Goal: Complete application form

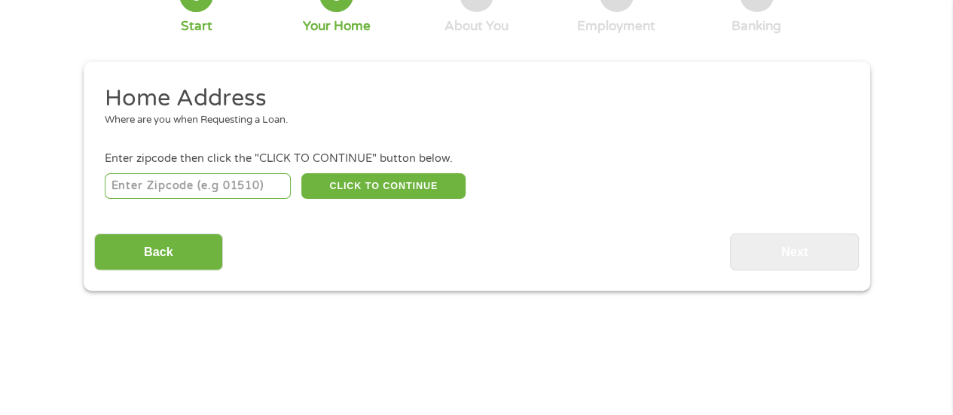
scroll to position [118, 0]
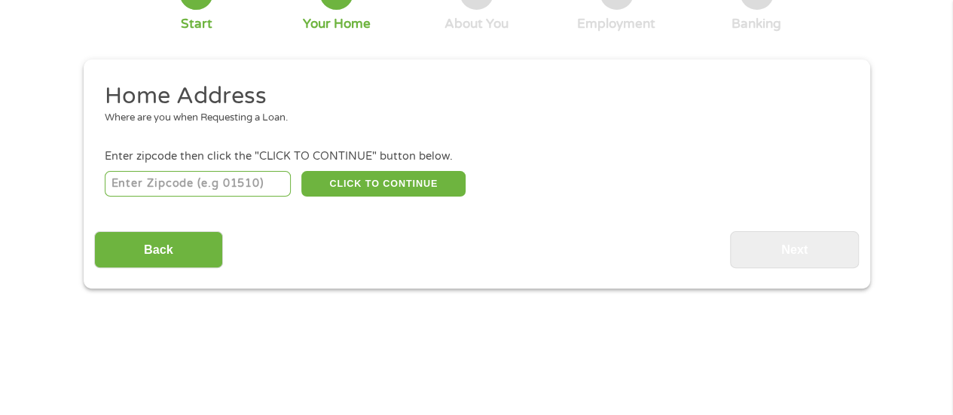
drag, startPoint x: 961, startPoint y: 29, endPoint x: 957, endPoint y: 55, distance: 26.0
click at [220, 186] on input "number" at bounding box center [198, 184] width 186 height 26
type input "01108"
click at [377, 184] on button "CLICK TO CONTINUE" at bounding box center [383, 184] width 164 height 26
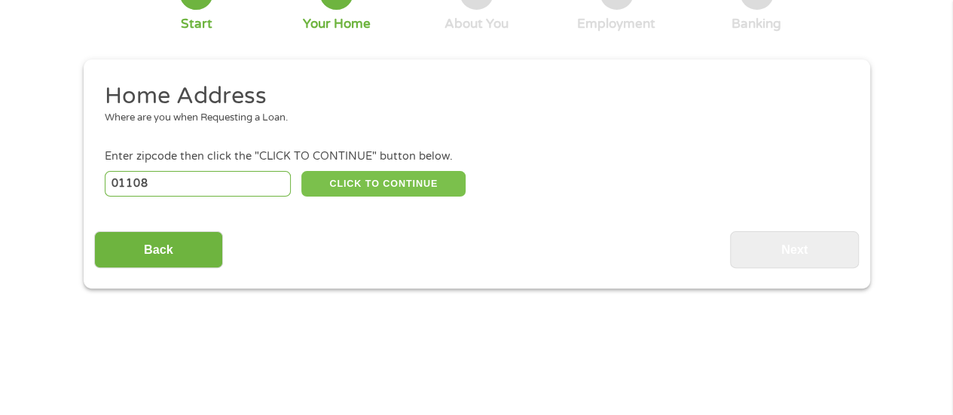
type input "01108"
type input "[GEOGRAPHIC_DATA]"
select select "[US_STATE]"
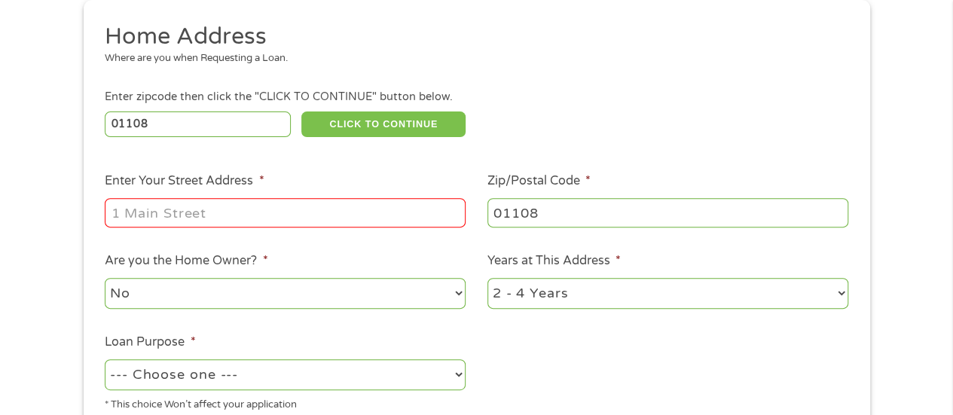
scroll to position [247, 0]
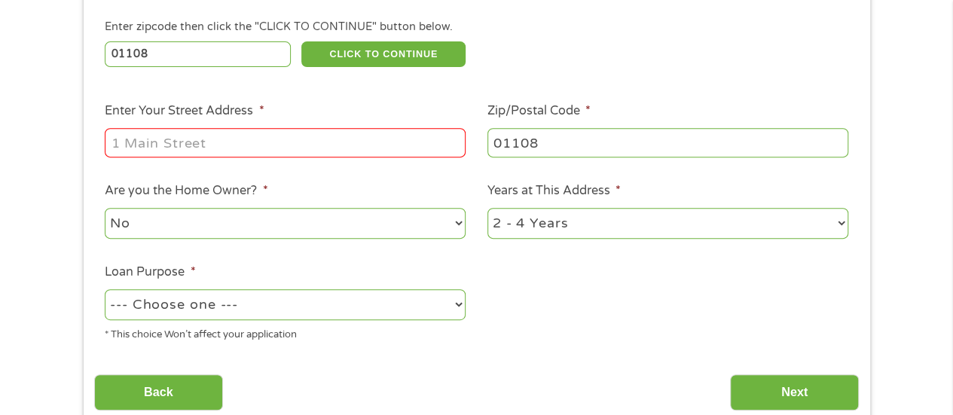
click at [242, 145] on input "Enter Your Street Address *" at bounding box center [285, 142] width 361 height 29
type input "[STREET_ADDRESS]"
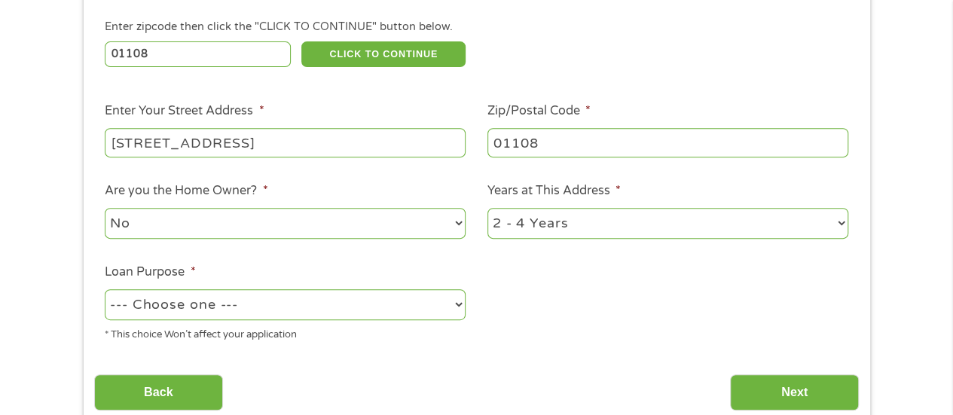
click at [231, 222] on select "No Yes" at bounding box center [285, 223] width 361 height 31
select select "yes"
click at [105, 209] on select "No Yes" at bounding box center [285, 223] width 361 height 31
click at [846, 225] on select "1 Year or less 1 - 2 Years 2 - 4 Years Over 4 Years" at bounding box center [668, 223] width 361 height 31
select select "60months"
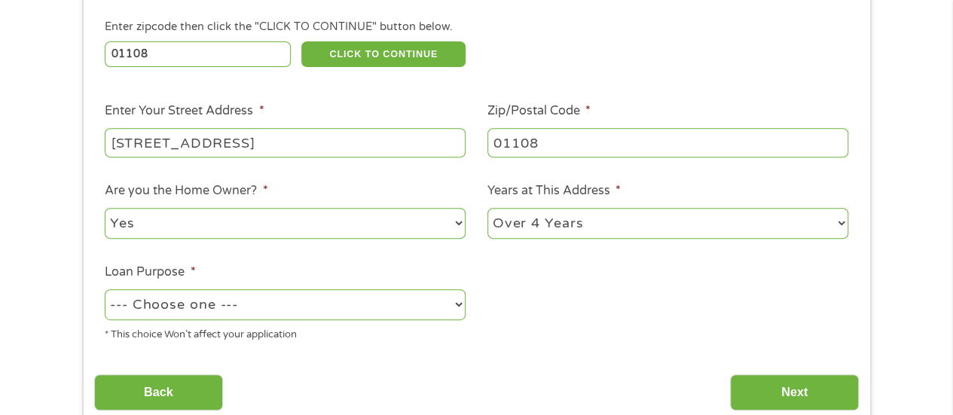
click at [488, 209] on select "1 Year or less 1 - 2 Years 2 - 4 Years Over 4 Years" at bounding box center [668, 223] width 361 height 31
click at [460, 307] on select "--- Choose one --- Pay Bills Debt Consolidation Home Improvement Major Purchase…" at bounding box center [285, 304] width 361 height 31
select select "other"
click at [105, 290] on select "--- Choose one --- Pay Bills Debt Consolidation Home Improvement Major Purchase…" at bounding box center [285, 304] width 361 height 31
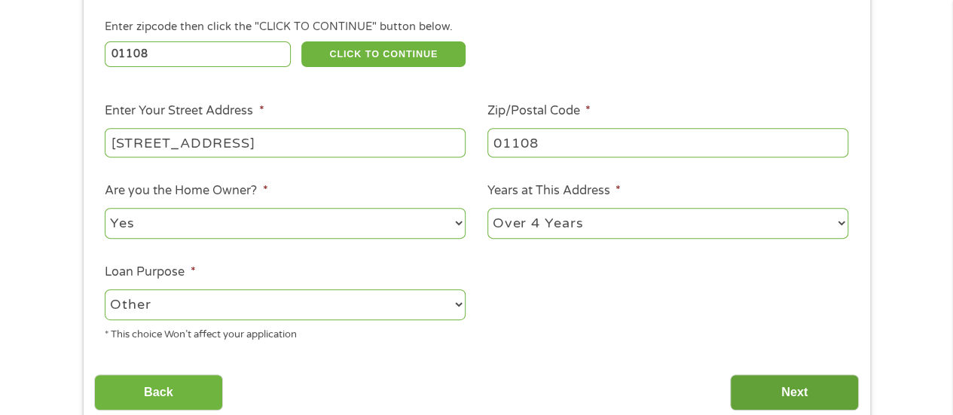
click at [826, 397] on input "Next" at bounding box center [794, 392] width 129 height 37
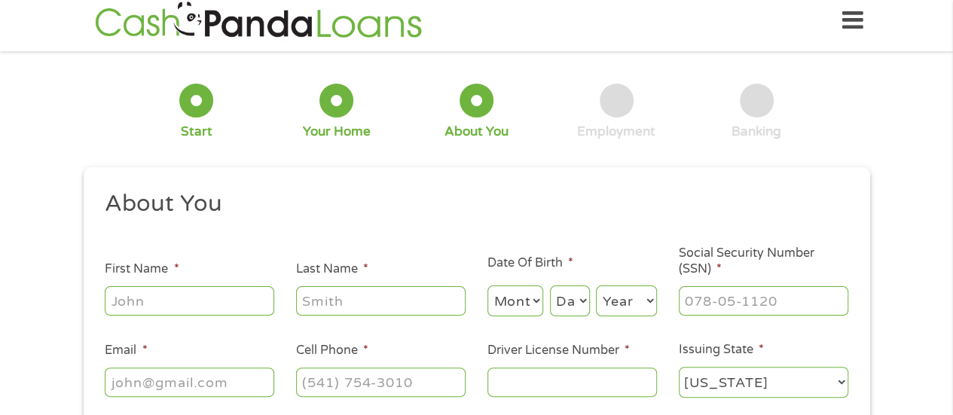
scroll to position [0, 0]
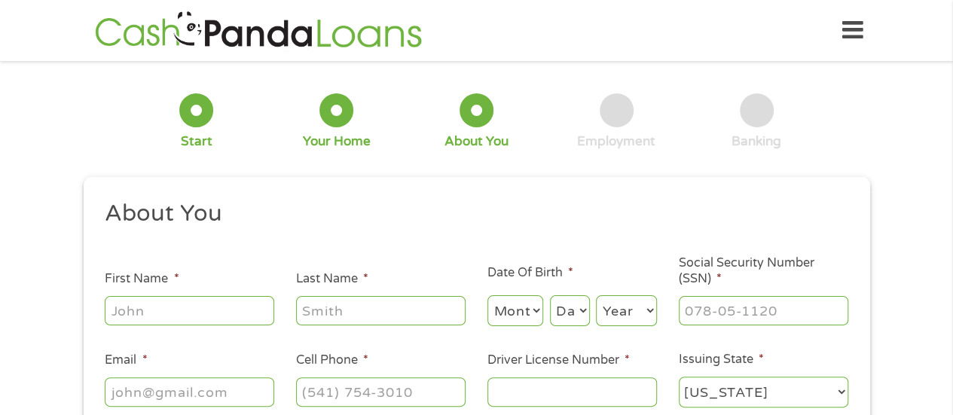
click at [199, 315] on input "First Name *" at bounding box center [190, 310] width 170 height 29
type input "[PERSON_NAME]"
type input "[EMAIL_ADDRESS][DOMAIN_NAME]"
type input "[PHONE_NUMBER]"
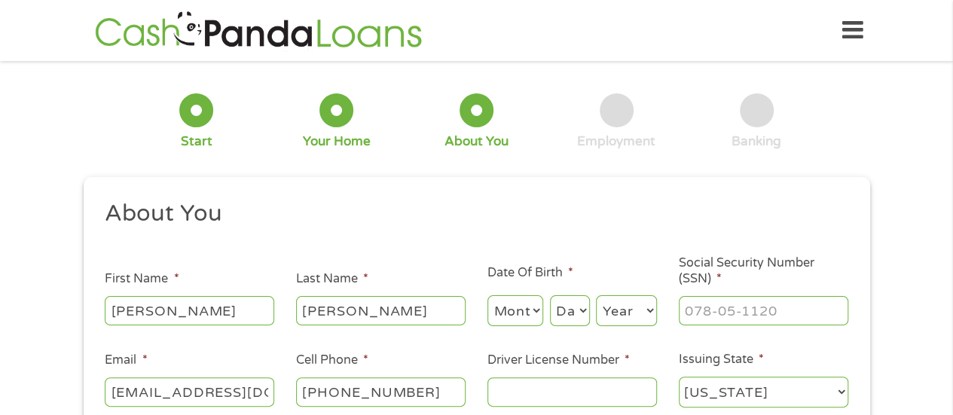
click at [521, 313] on select "Month 1 2 3 4 5 6 7 8 9 10 11 12" at bounding box center [516, 310] width 57 height 31
select select "3"
click at [488, 296] on select "Month 1 2 3 4 5 6 7 8 9 10 11 12" at bounding box center [516, 310] width 57 height 31
click at [581, 311] on select "Day 1 2 3 4 5 6 7 8 9 10 11 12 13 14 15 16 17 18 19 20 21 22 23 24 25 26 27 28 …" at bounding box center [570, 310] width 40 height 31
select select "9"
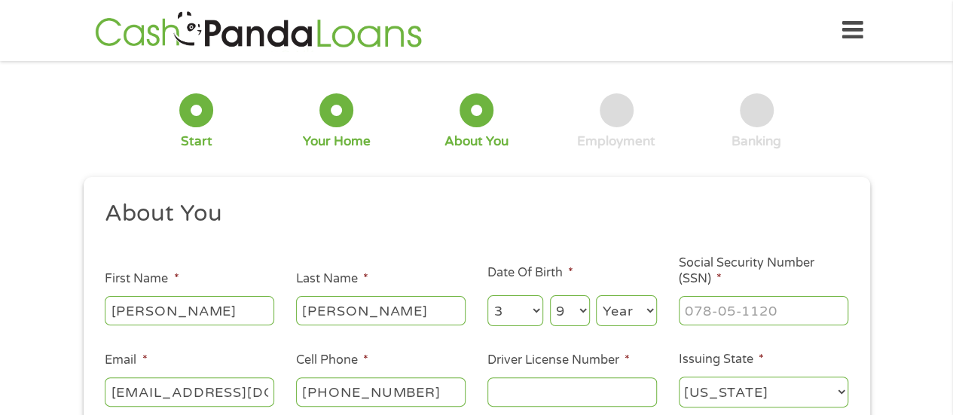
click at [550, 296] on select "Day 1 2 3 4 5 6 7 8 9 10 11 12 13 14 15 16 17 18 19 20 21 22 23 24 25 26 27 28 …" at bounding box center [570, 310] width 40 height 31
click at [640, 310] on select "Year [DATE] 2006 2005 2004 2003 2002 2001 2000 1999 1998 1997 1996 1995 1994 19…" at bounding box center [626, 310] width 61 height 31
select select "1977"
click at [596, 296] on select "Year [DATE] 2006 2005 2004 2003 2002 2001 2000 1999 1998 1997 1996 1995 1994 19…" at bounding box center [626, 310] width 61 height 31
click at [720, 305] on input "___-__-____" at bounding box center [764, 310] width 170 height 29
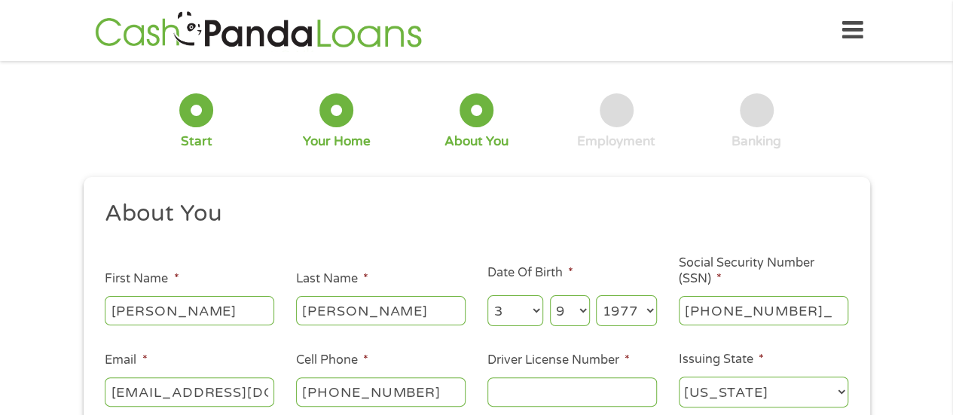
type input "544-08-9367"
click at [414, 394] on input "[PHONE_NUMBER]" at bounding box center [381, 392] width 170 height 29
type input "[PHONE_NUMBER]"
click at [530, 391] on input "Driver License Number *" at bounding box center [573, 392] width 170 height 29
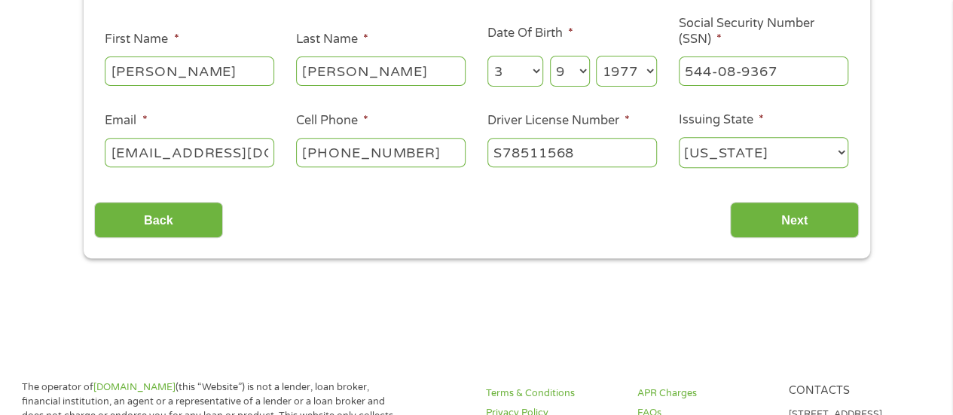
scroll to position [258, 0]
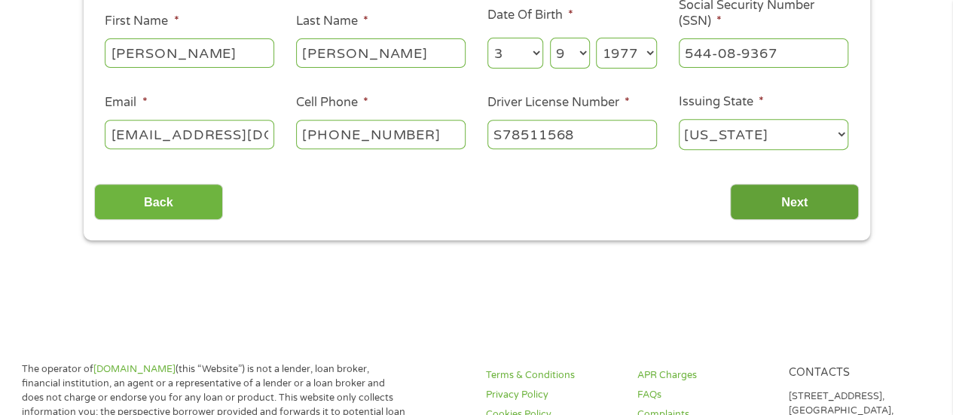
type input "S78511568"
click at [799, 201] on input "Next" at bounding box center [794, 202] width 129 height 37
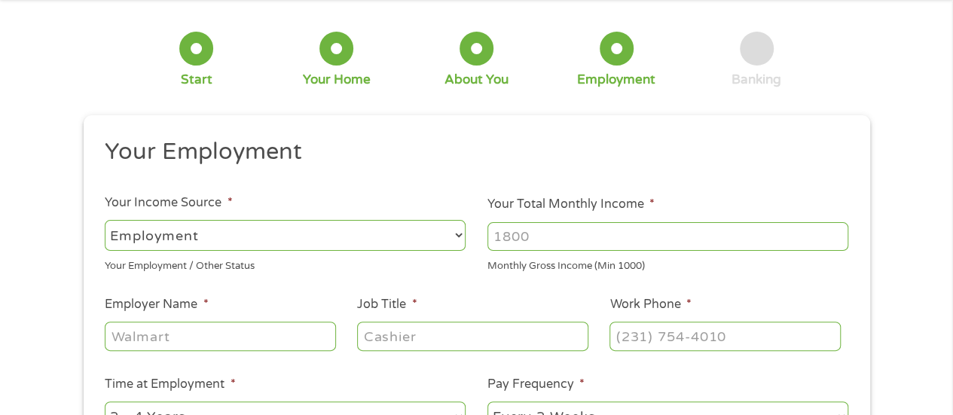
scroll to position [0, 0]
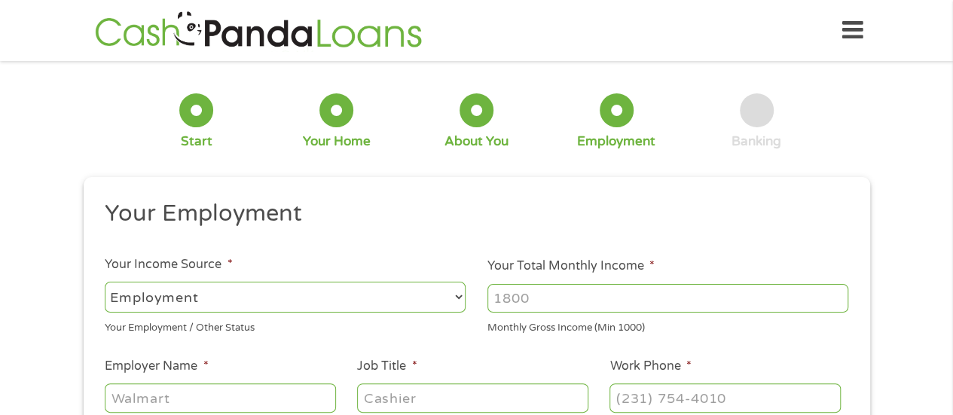
click at [453, 301] on select "--- Choose one --- Employment [DEMOGRAPHIC_DATA] Benefits" at bounding box center [285, 297] width 361 height 31
click at [105, 282] on select "--- Choose one --- Employment [DEMOGRAPHIC_DATA] Benefits" at bounding box center [285, 297] width 361 height 31
click at [566, 301] on input "Your Total Monthly Income *" at bounding box center [668, 298] width 361 height 29
type input "3"
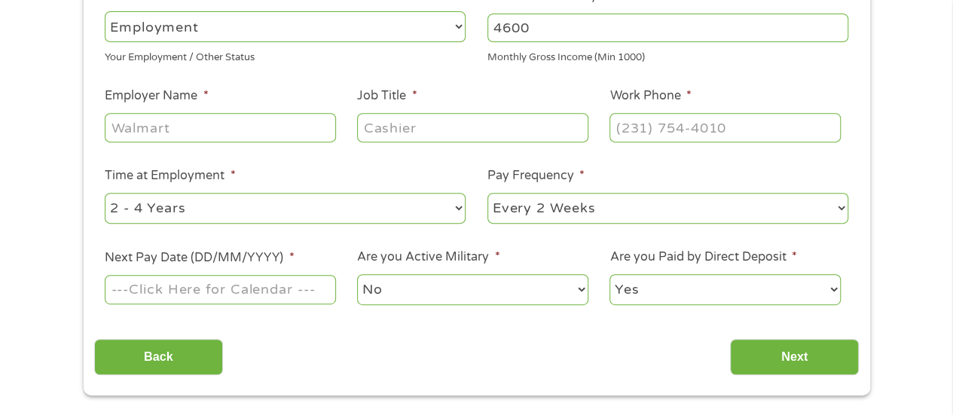
scroll to position [276, 0]
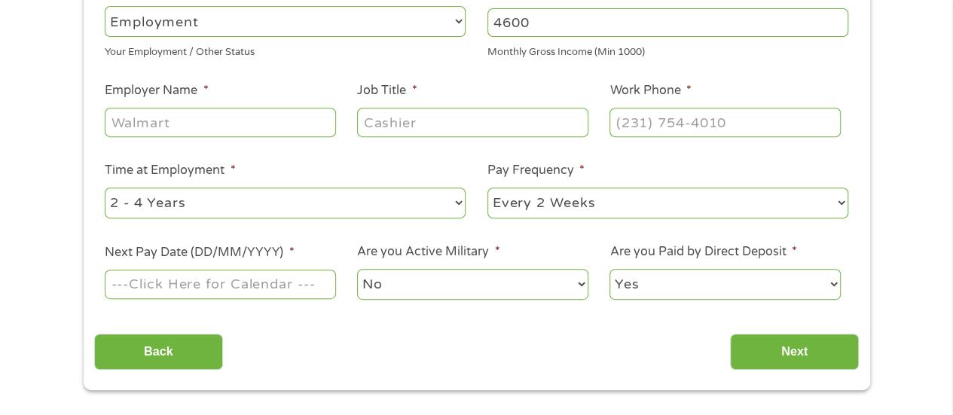
type input "4600"
click at [194, 119] on input "Employer Name *" at bounding box center [220, 122] width 231 height 29
type input "Collaborative for Educational Services"
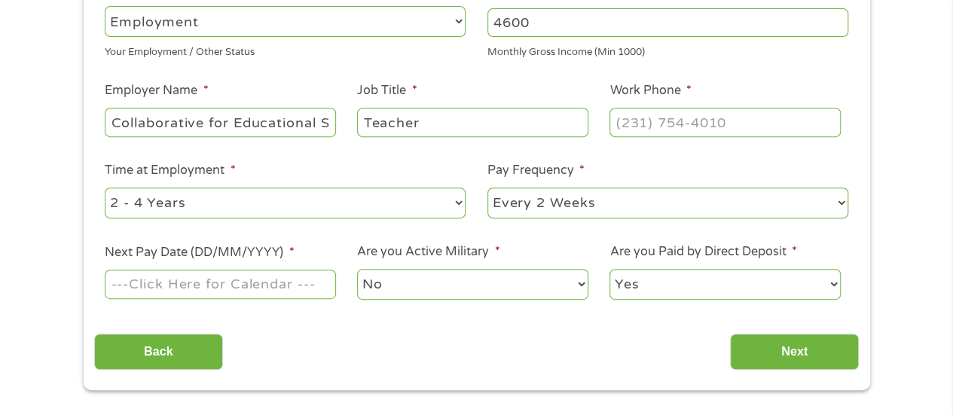
type input "Teacher"
type input "(413) ___-____"
type input "[PHONE_NUMBER]"
click at [459, 204] on select "--- Choose one --- 1 Year or less 1 - 2 Years 2 - 4 Years Over 4 Years" at bounding box center [285, 203] width 361 height 31
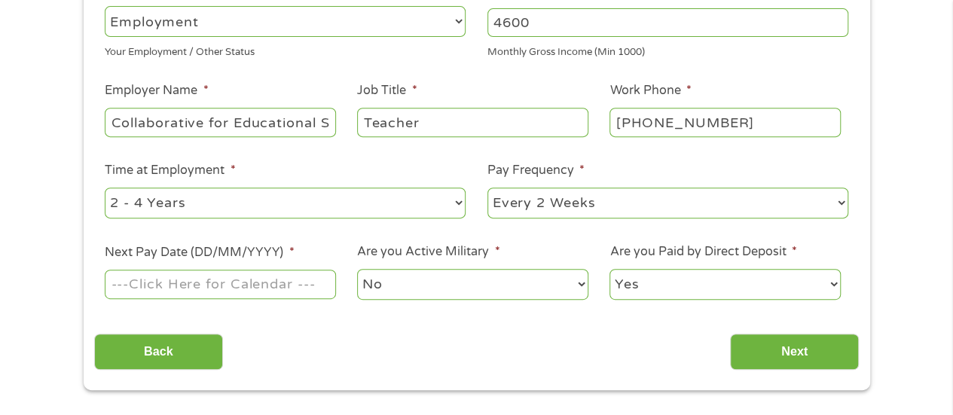
select select "60months"
click at [105, 188] on select "--- Choose one --- 1 Year or less 1 - 2 Years 2 - 4 Years Over 4 Years" at bounding box center [285, 203] width 361 height 31
click at [294, 286] on input "Next Pay Date (DD/MM/YYYY) *" at bounding box center [220, 284] width 231 height 29
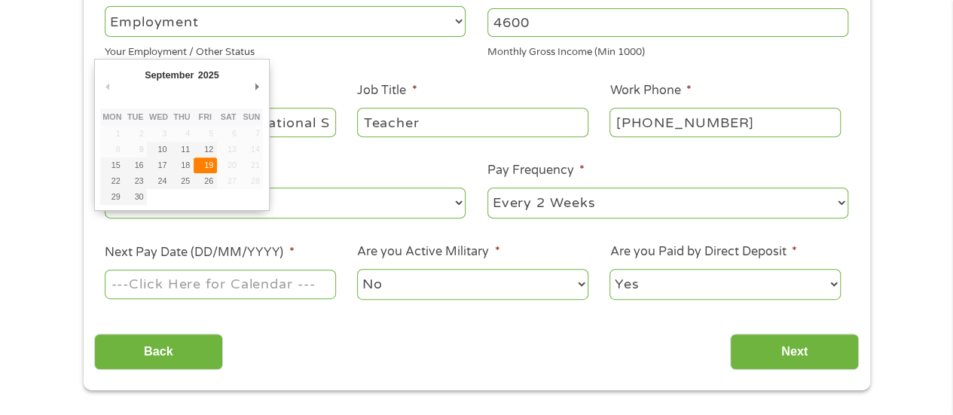
type input "[DATE]"
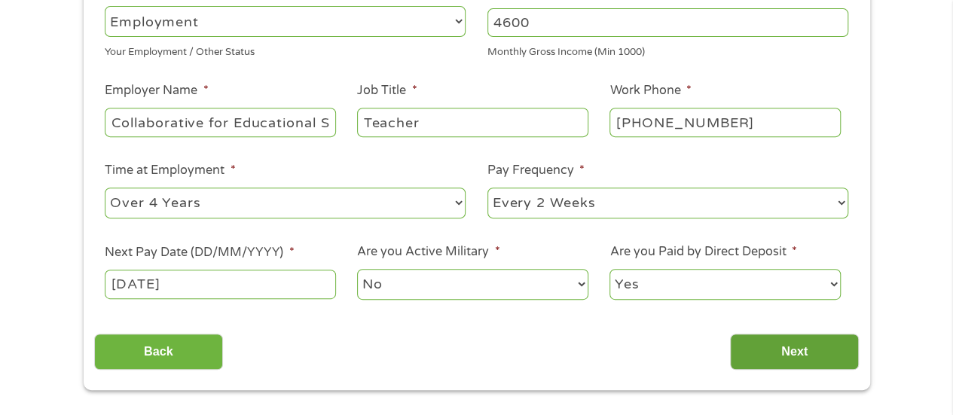
click at [820, 347] on input "Next" at bounding box center [794, 352] width 129 height 37
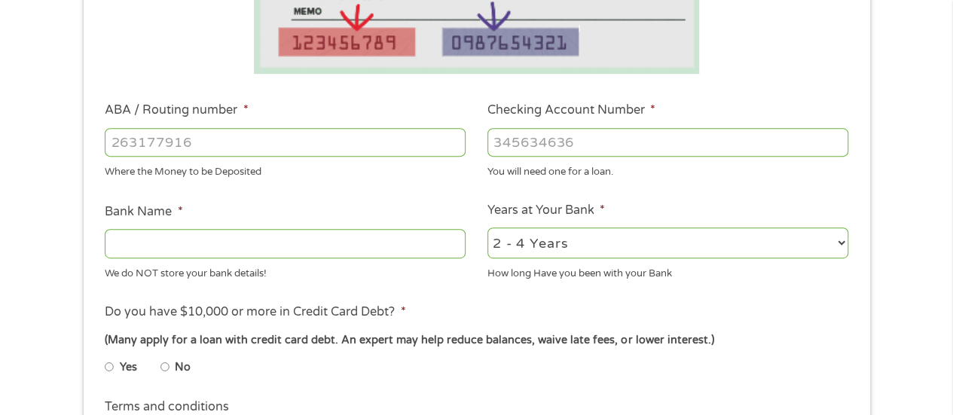
scroll to position [395, 0]
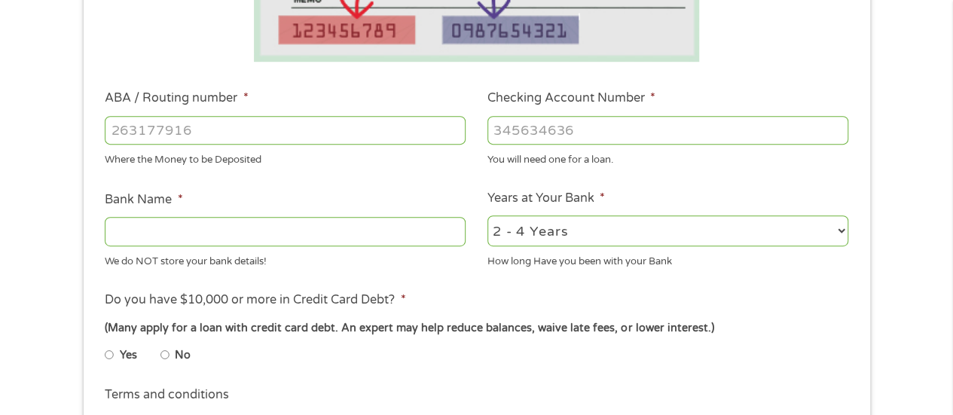
click at [261, 130] on input "ABA / Routing number *" at bounding box center [285, 130] width 361 height 29
type input "091302966"
type input "CHOICE FINANCIAL GROUP"
type input "091302966"
click at [661, 124] on input "Checking Account Number *" at bounding box center [668, 130] width 361 height 29
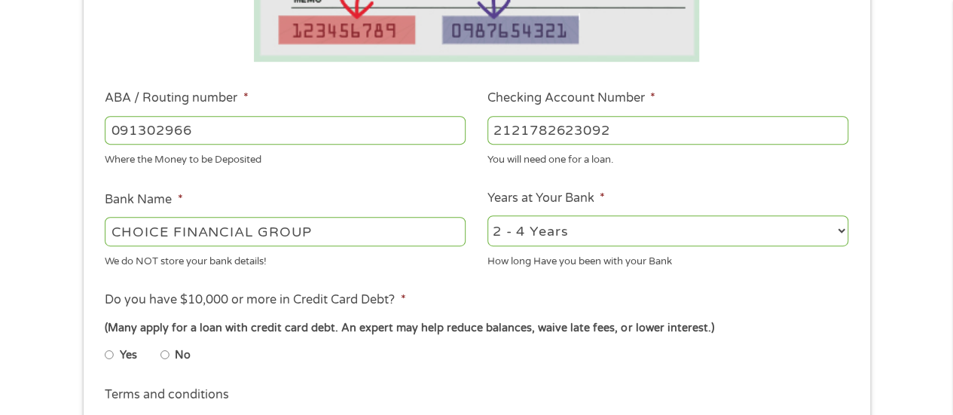
type input "2121782623092"
click at [844, 229] on select "2 - 4 Years 6 - 12 Months 1 - 2 Years Over 4 Years" at bounding box center [668, 231] width 361 height 31
select select "24months"
click at [488, 216] on select "2 - 4 Years 6 - 12 Months 1 - 2 Years Over 4 Years" at bounding box center [668, 231] width 361 height 31
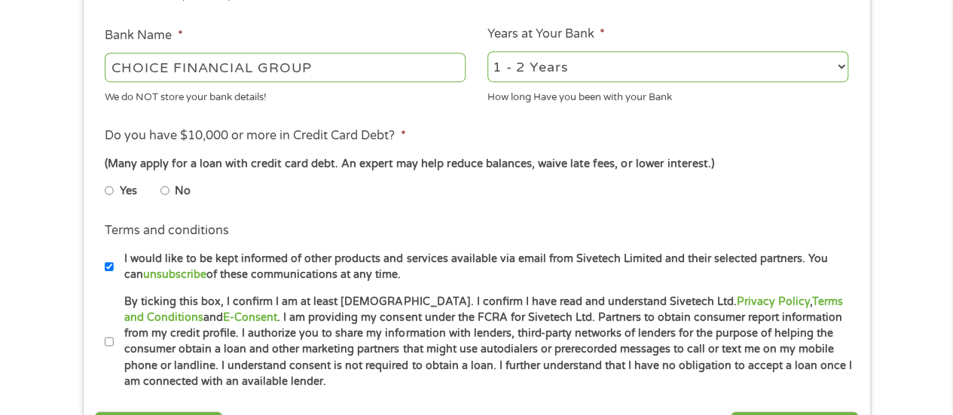
scroll to position [562, 0]
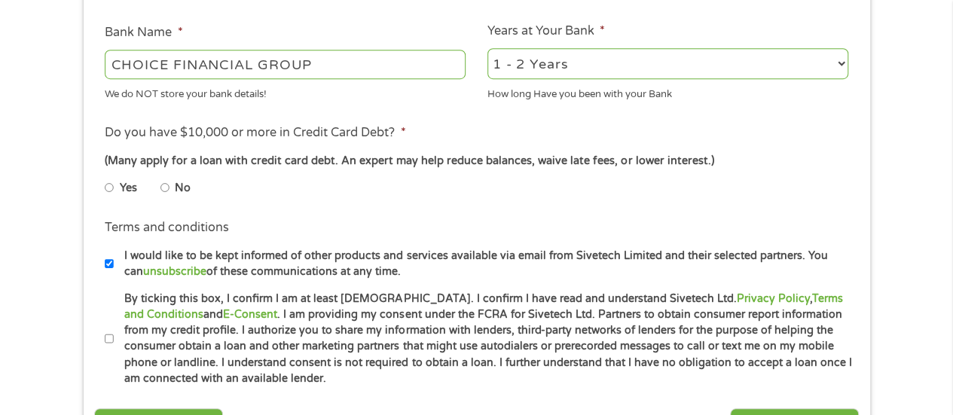
click at [103, 186] on li "Do you have $10,000 or more in Credit Card Debt? * (Many apply for a loan with …" at bounding box center [476, 166] width 765 height 84
click at [110, 188] on input "Yes" at bounding box center [109, 188] width 9 height 24
radio input "true"
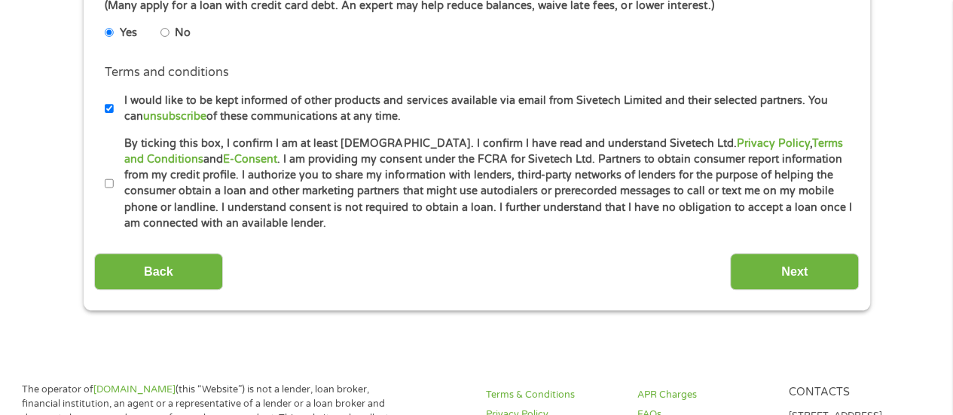
scroll to position [735, 0]
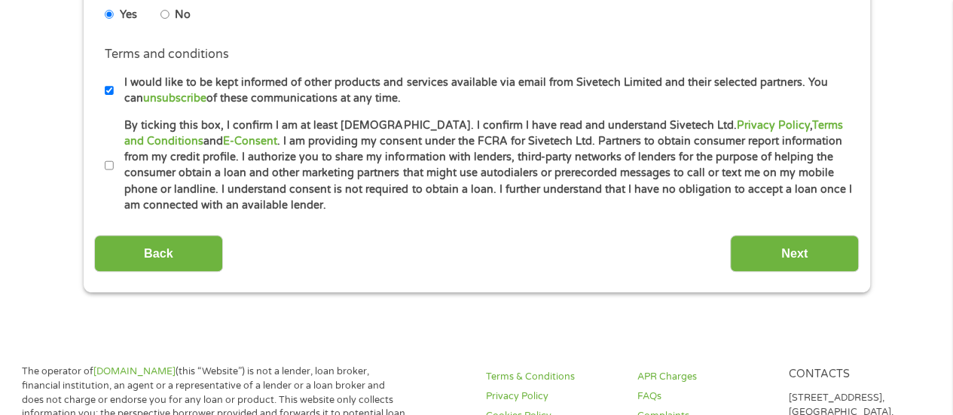
click at [107, 90] on input "I would like to be kept informed of other products and services available via e…" at bounding box center [109, 90] width 9 height 24
checkbox input "false"
click at [110, 171] on input "By ticking this box, I confirm I am at least [DEMOGRAPHIC_DATA]. I confirm I ha…" at bounding box center [109, 166] width 9 height 24
checkbox input "true"
click at [802, 261] on input "Next" at bounding box center [794, 253] width 129 height 37
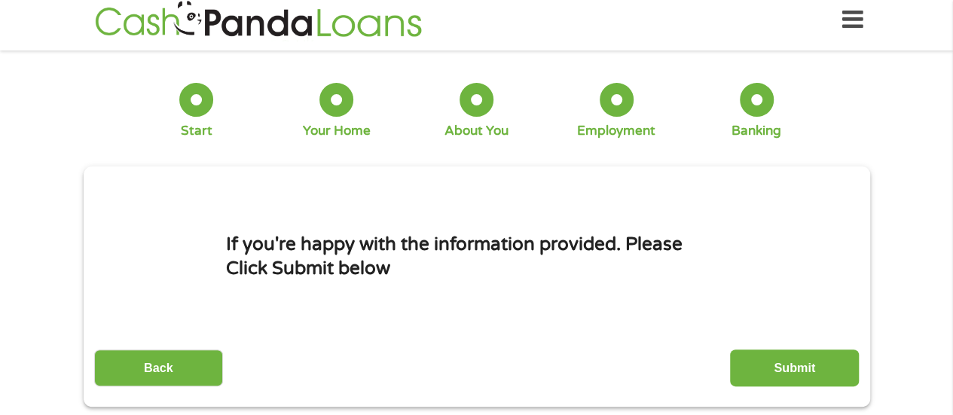
scroll to position [0, 0]
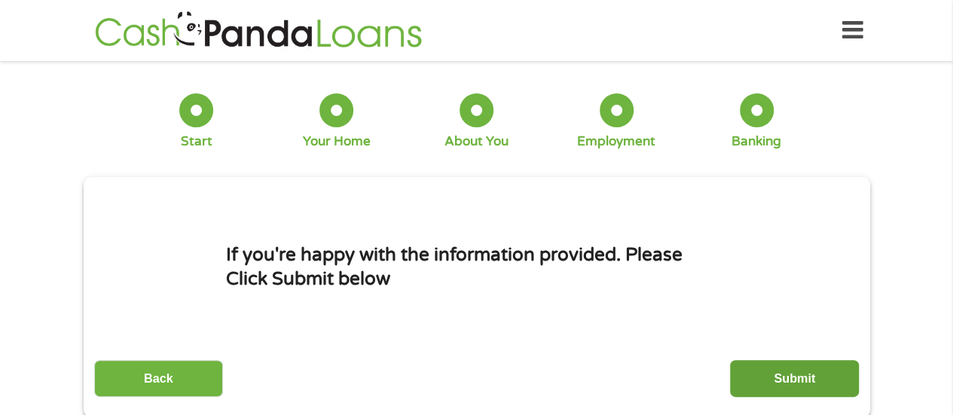
click at [778, 371] on input "Submit" at bounding box center [794, 378] width 129 height 37
